Goal: Check status

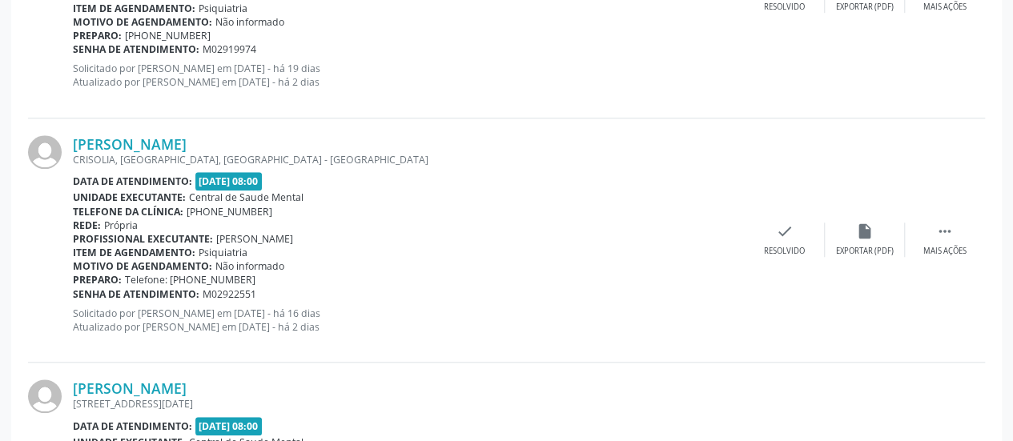
scroll to position [665, 0]
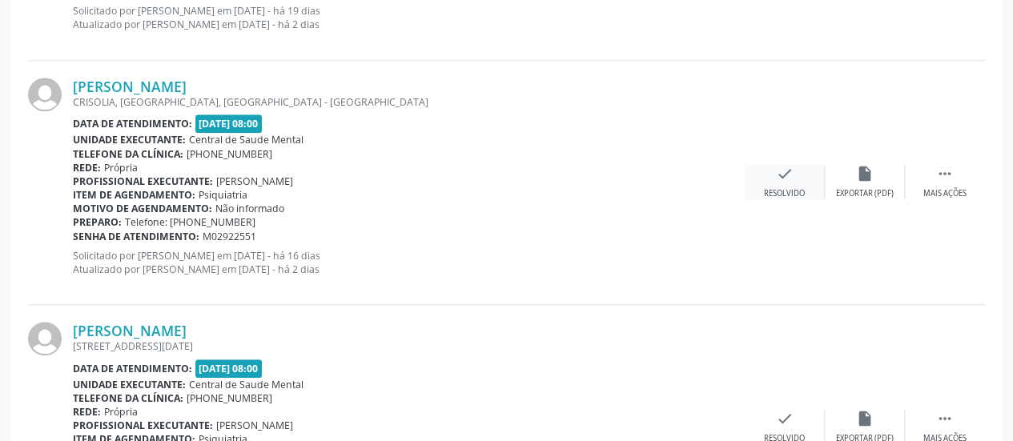
click at [770, 175] on div "check Resolvido" at bounding box center [785, 182] width 80 height 34
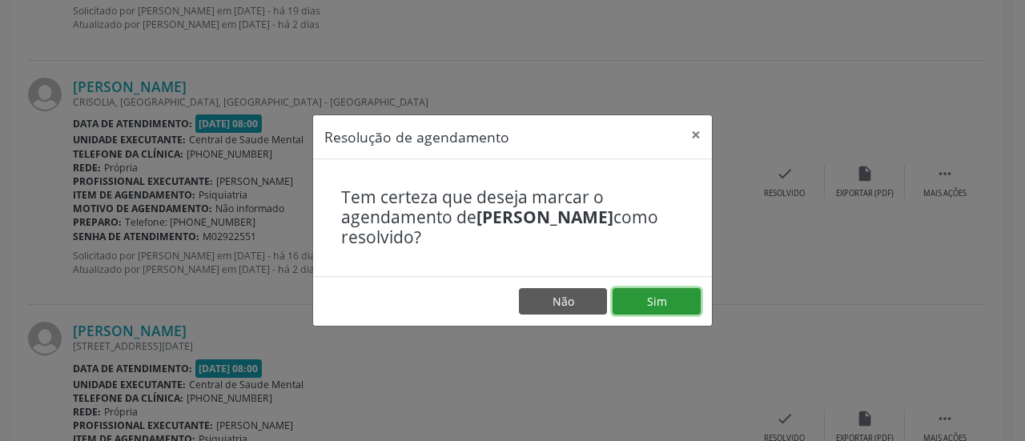
click at [642, 307] on button "Sim" at bounding box center [657, 301] width 88 height 27
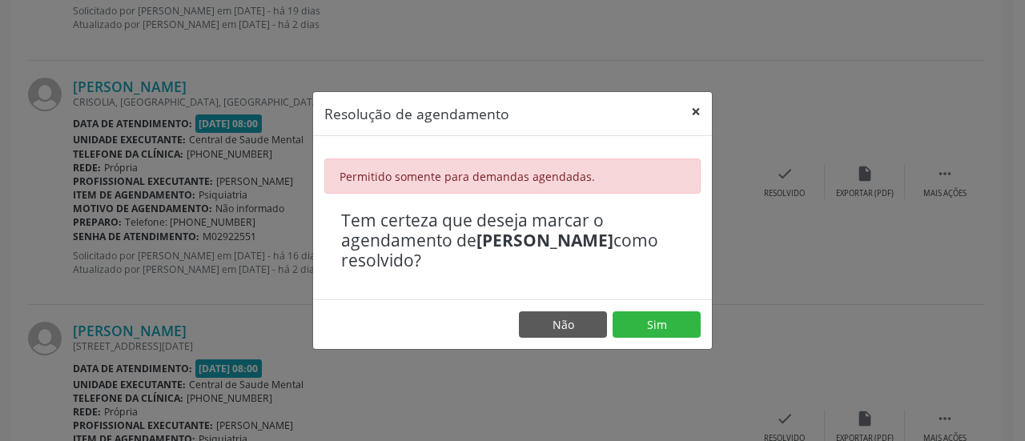
drag, startPoint x: 696, startPoint y: 113, endPoint x: 694, endPoint y: 104, distance: 9.0
click at [695, 113] on button "×" at bounding box center [696, 111] width 32 height 39
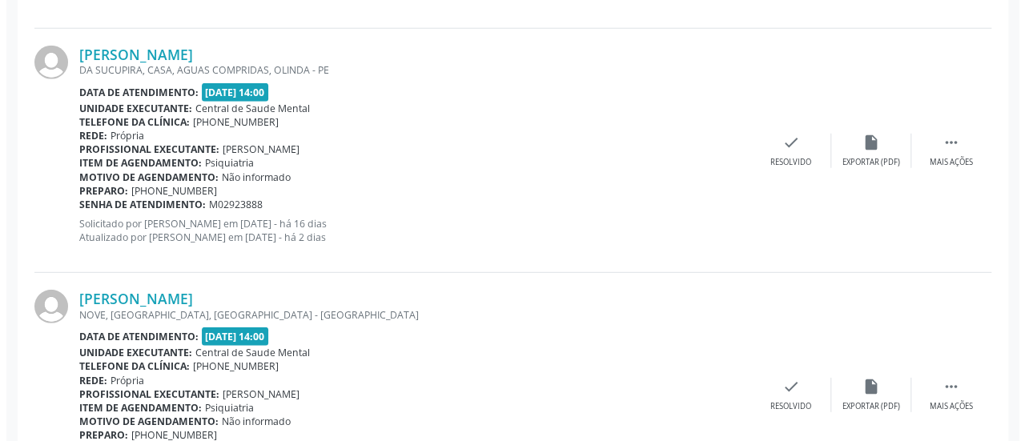
scroll to position [2186, 0]
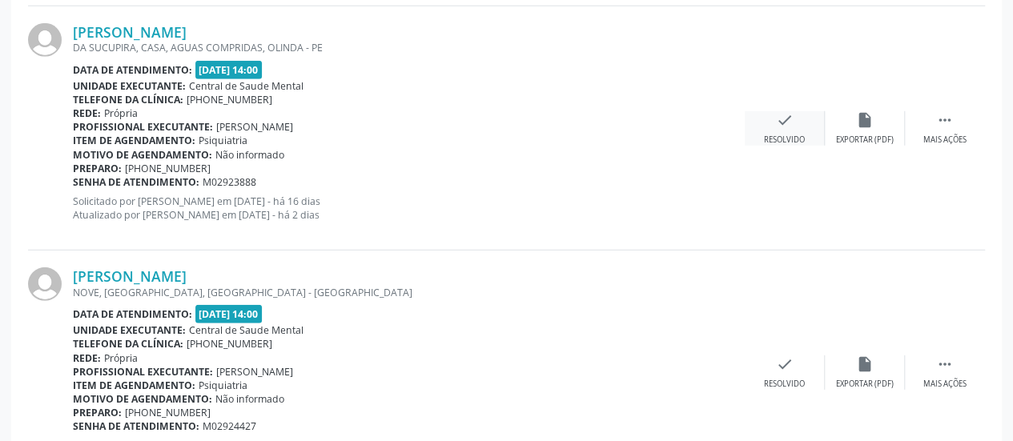
click at [796, 121] on div "check Resolvido" at bounding box center [785, 128] width 80 height 34
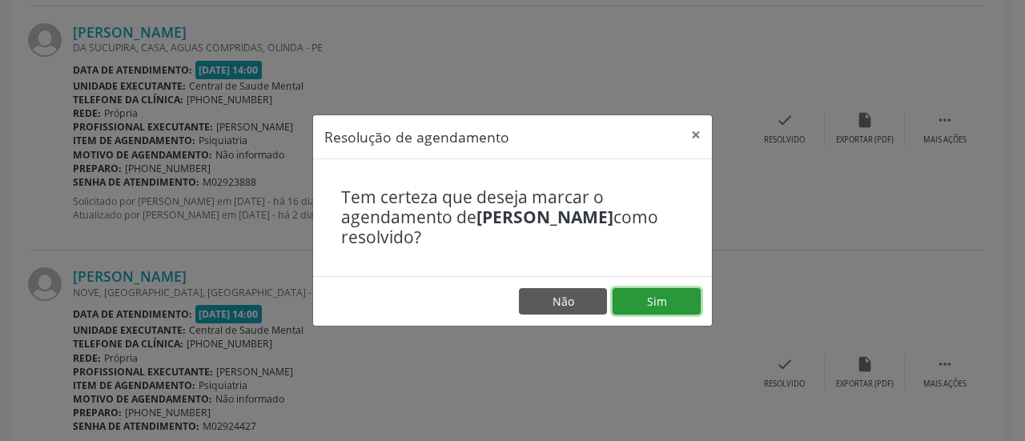
click at [665, 302] on button "Sim" at bounding box center [657, 301] width 88 height 27
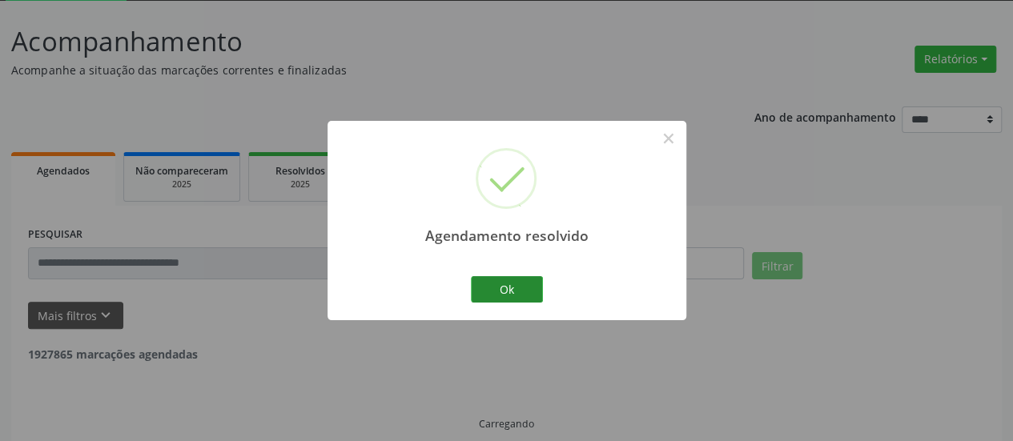
scroll to position [104, 0]
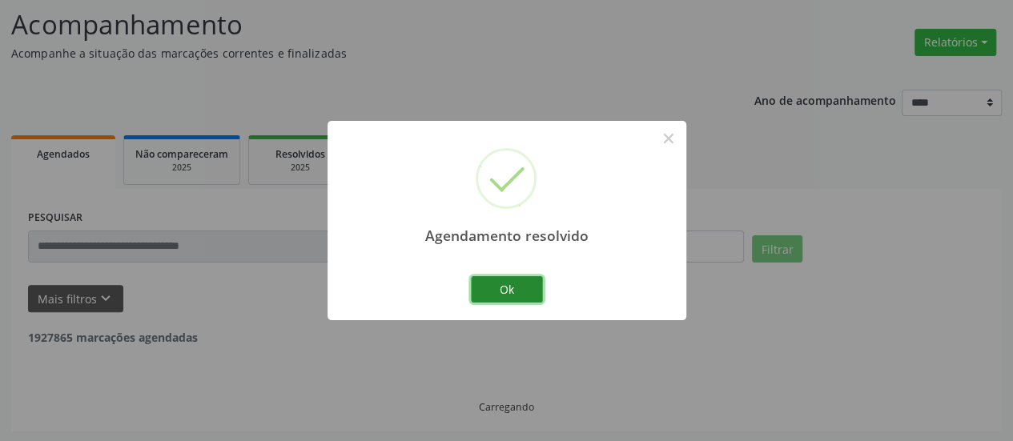
click at [521, 293] on button "Ok" at bounding box center [507, 289] width 72 height 27
